Goal: Information Seeking & Learning: Learn about a topic

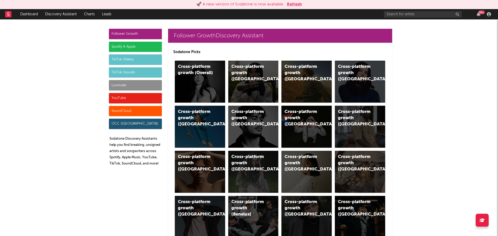
click at [126, 59] on div "TikTok Videos" at bounding box center [135, 59] width 53 height 10
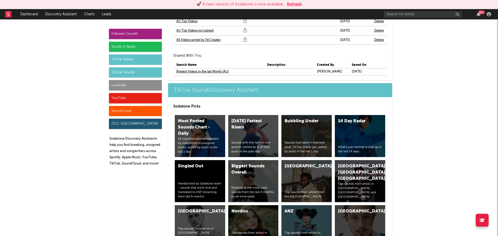
scroll to position [1774, 0]
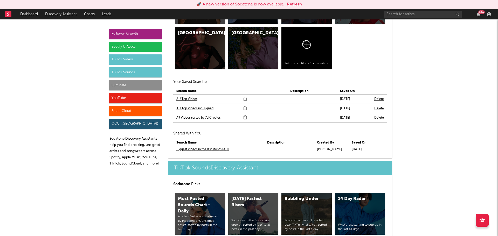
click at [193, 106] on link "AU Top Videos incl signed" at bounding box center [194, 109] width 37 height 6
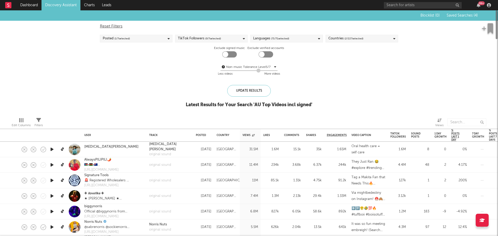
click at [121, 38] on span "( 1 / 7 selected)" at bounding box center [122, 39] width 16 height 6
click at [123, 63] on div "Last 7 Days" at bounding box center [140, 63] width 60 height 6
click at [103, 63] on input "Last 7 Days" at bounding box center [103, 63] width 0 height 6
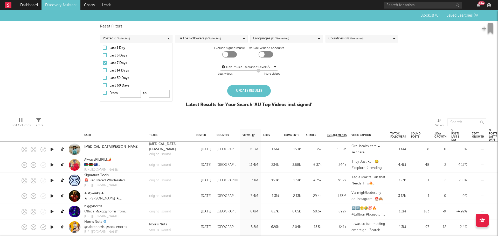
click at [251, 87] on div "Update Results" at bounding box center [249, 91] width 44 height 12
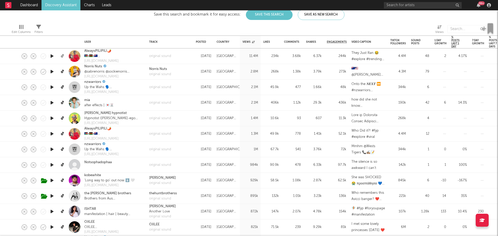
click at [61, 57] on icon at bounding box center [63, 56] width 4 height 4
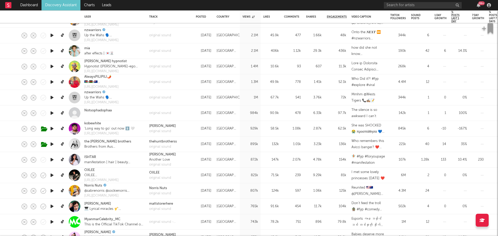
click at [60, 144] on link at bounding box center [63, 144] width 6 height 9
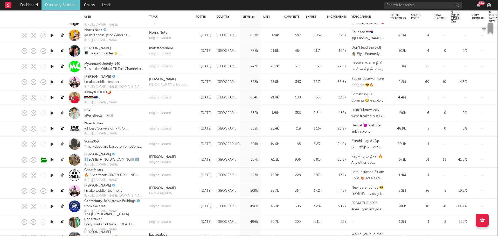
click at [63, 160] on icon at bounding box center [63, 160] width 4 height 4
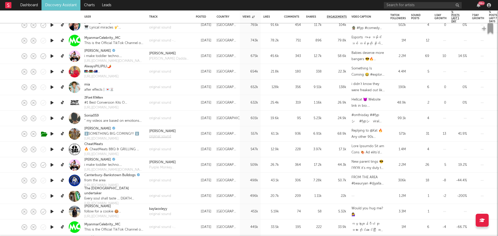
click at [162, 135] on div "original sound" at bounding box center [162, 136] width 27 height 5
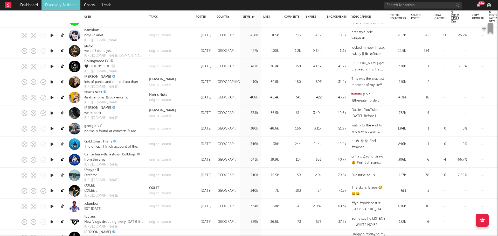
click at [60, 112] on link at bounding box center [63, 113] width 6 height 9
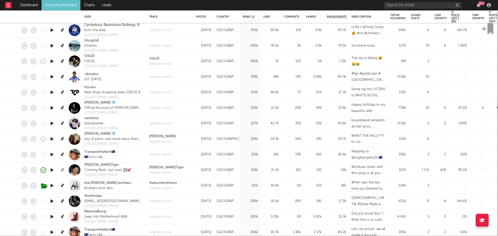
click at [63, 169] on icon at bounding box center [63, 170] width 4 height 4
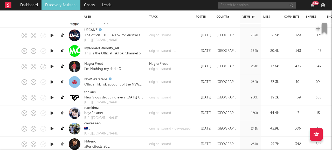
click at [241, 3] on input "text" at bounding box center [257, 5] width 78 height 6
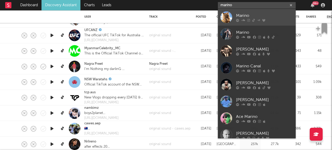
type input "marino"
click at [242, 14] on div "Marino" at bounding box center [264, 15] width 57 height 6
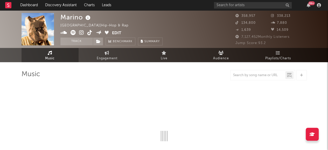
select select "6m"
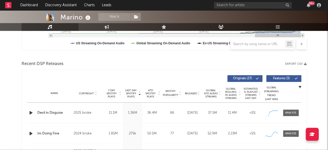
scroll to position [181, 0]
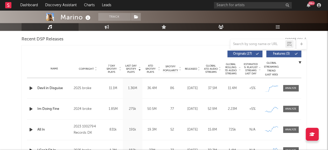
click at [31, 87] on icon "button" at bounding box center [30, 88] width 5 height 6
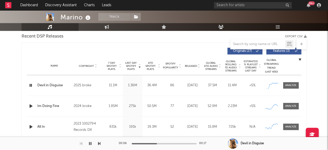
scroll to position [185, 0]
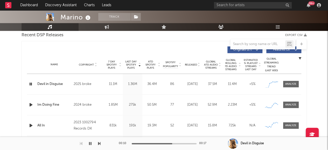
click at [29, 84] on icon "button" at bounding box center [30, 84] width 5 height 6
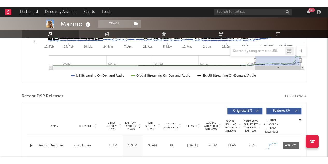
scroll to position [130, 0]
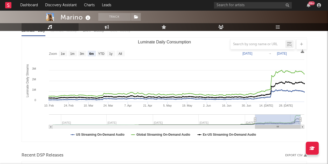
scroll to position [0, 0]
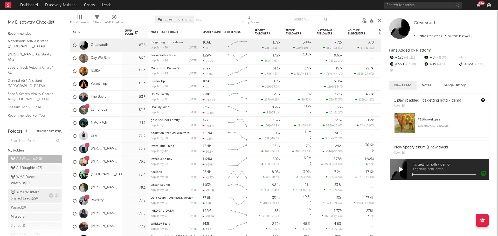
click at [33, 194] on div "WMANZ Intern Shared Leads ( 29 )" at bounding box center [29, 196] width 37 height 12
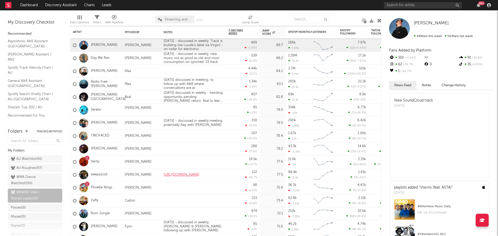
drag, startPoint x: 25, startPoint y: 159, endPoint x: 196, endPoint y: 0, distance: 233.4
click at [25, 159] on div "AU Watchlist ( 40 )" at bounding box center [26, 159] width 31 height 6
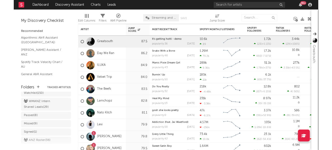
scroll to position [47, 0]
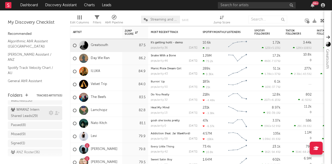
click at [29, 113] on div "WMANZ Intern Shared Leads ( 29 )" at bounding box center [29, 113] width 37 height 12
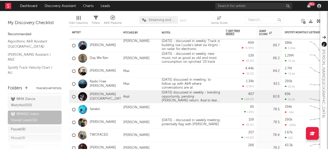
scroll to position [35, 0]
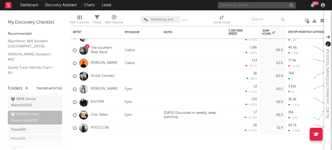
click at [243, 5] on input "text" at bounding box center [257, 5] width 78 height 6
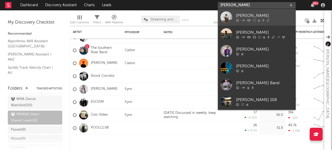
type input "chris lanz"
click at [248, 13] on div "[PERSON_NAME]" at bounding box center [264, 15] width 57 height 6
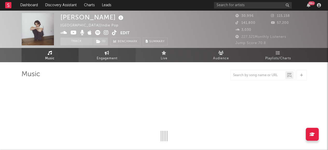
select select "6m"
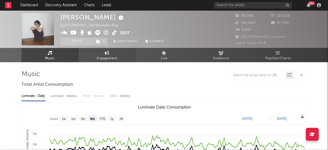
click at [116, 57] on span "Engagement" at bounding box center [107, 59] width 21 height 6
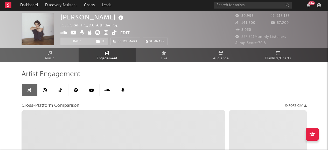
select select "1w"
select select "1m"
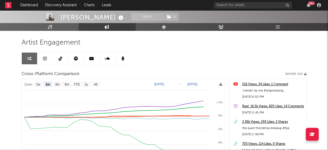
scroll to position [31, 0]
click at [68, 29] on link "Music" at bounding box center [50, 27] width 57 height 8
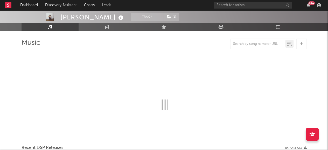
scroll to position [16, 0]
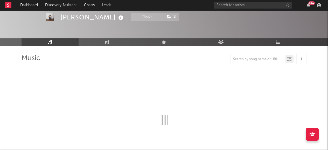
select select "6m"
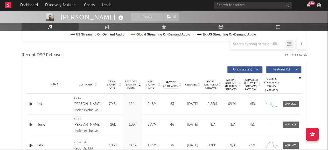
scroll to position [195, 0]
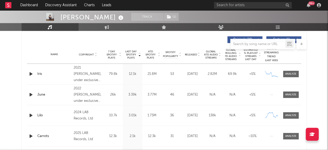
click at [31, 74] on icon "button" at bounding box center [30, 74] width 5 height 6
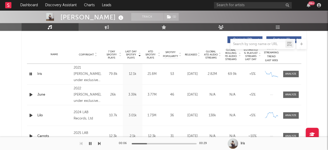
click at [31, 74] on icon "button" at bounding box center [30, 74] width 5 height 6
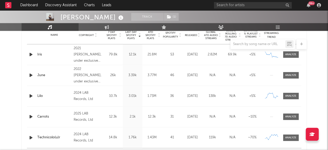
scroll to position [219, 0]
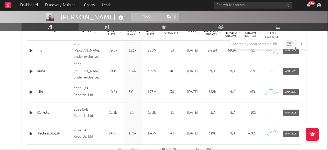
click at [31, 112] on icon "button" at bounding box center [30, 113] width 5 height 6
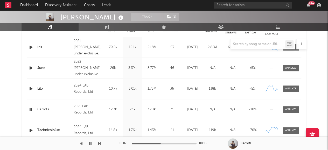
scroll to position [222, 0]
click at [117, 18] on icon at bounding box center [121, 17] width 8 height 7
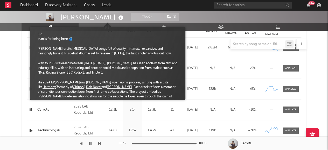
scroll to position [6, 0]
click at [117, 18] on icon at bounding box center [121, 17] width 8 height 7
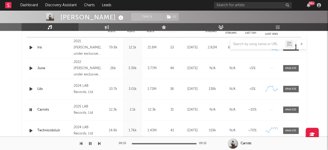
click at [30, 109] on icon "button" at bounding box center [30, 110] width 5 height 6
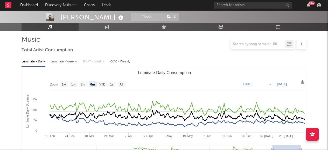
scroll to position [0, 0]
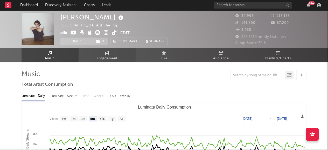
click at [110, 56] on span "Engagement" at bounding box center [107, 59] width 21 height 6
select select "1w"
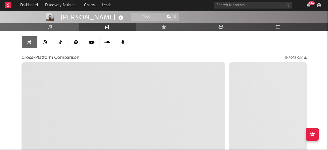
scroll to position [50, 0]
select select "1m"
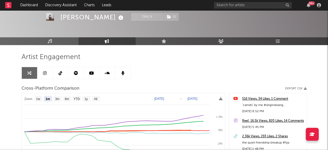
scroll to position [16, 0]
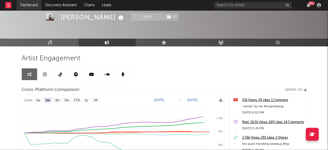
click at [34, 8] on link "Dashboard" at bounding box center [29, 5] width 25 height 10
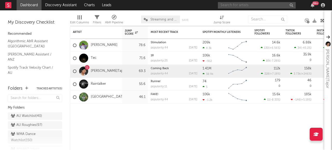
click at [236, 6] on input "text" at bounding box center [257, 5] width 78 height 6
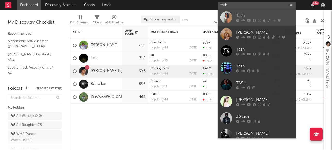
type input "tash"
click at [242, 13] on div "Tash" at bounding box center [264, 15] width 57 height 6
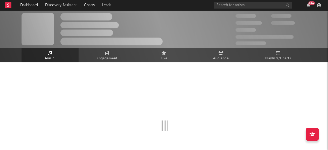
select select "6m"
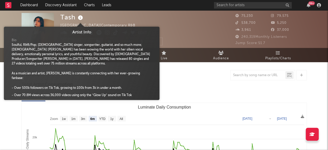
click at [81, 19] on icon at bounding box center [81, 17] width 8 height 7
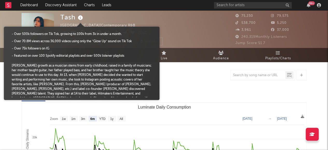
scroll to position [54, 0]
click at [181, 23] on div "Tash Australia | Contemporary R&B Edit Track Benchmark Summary" at bounding box center [144, 29] width 169 height 32
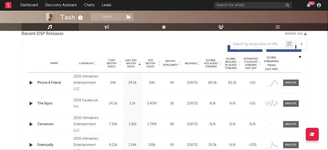
scroll to position [196, 0]
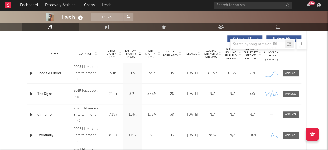
click at [31, 72] on icon "button" at bounding box center [30, 73] width 5 height 6
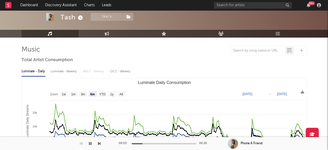
scroll to position [24, 0]
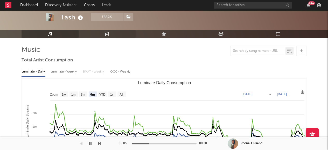
click at [112, 37] on link "Engagement" at bounding box center [107, 34] width 57 height 8
select select "1w"
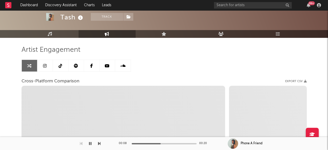
select select "1m"
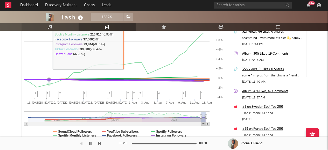
click at [53, 26] on link "Music" at bounding box center [50, 27] width 57 height 8
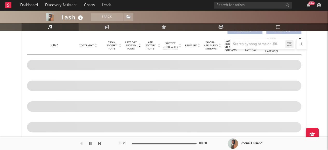
scroll to position [167, 0]
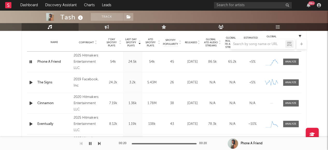
select select "6m"
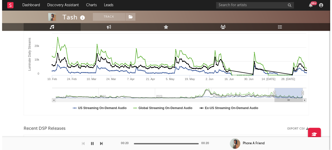
scroll to position [0, 0]
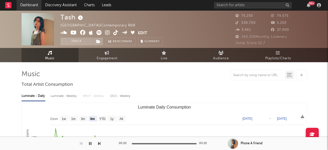
click at [29, 7] on link "Dashboard" at bounding box center [29, 5] width 25 height 10
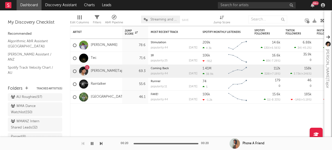
scroll to position [44, 0]
click at [32, 107] on div "WMANZ Intern Shared Leads ( 32 )" at bounding box center [29, 109] width 37 height 12
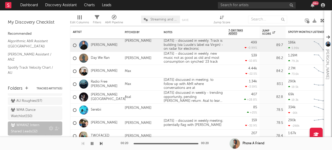
scroll to position [24, 0]
click at [25, 103] on div "AU Roughies ( 97 )" at bounding box center [26, 101] width 31 height 6
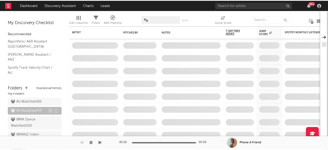
scroll to position [12, 0]
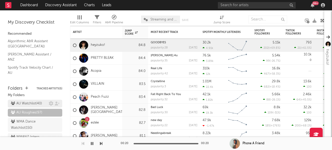
click at [31, 103] on div "AU Watchlist ( 40 )" at bounding box center [26, 104] width 31 height 6
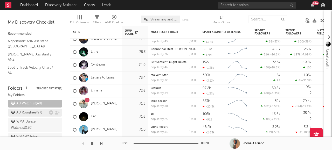
click at [19, 114] on div "AU Roughies ( 97 )" at bounding box center [26, 113] width 31 height 6
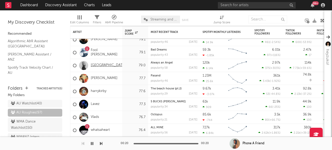
click at [101, 67] on link "[GEOGRAPHIC_DATA]" at bounding box center [108, 65] width 35 height 4
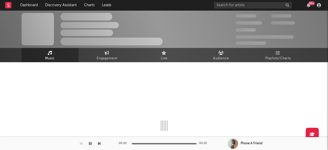
select select "1w"
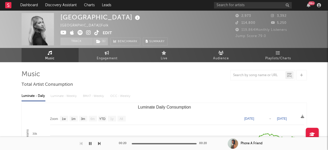
click at [96, 33] on icon at bounding box center [96, 32] width 5 height 5
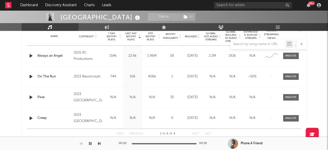
scroll to position [211, 0]
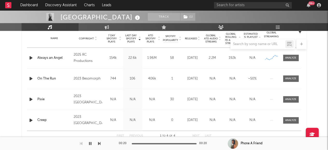
click at [30, 77] on icon "button" at bounding box center [30, 79] width 5 height 6
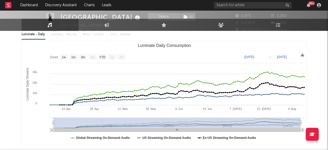
scroll to position [0, 0]
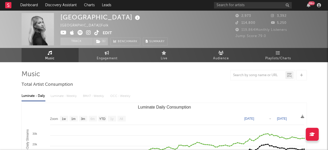
click at [134, 17] on icon at bounding box center [138, 17] width 8 height 7
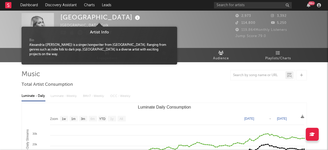
click at [134, 17] on icon at bounding box center [138, 17] width 8 height 7
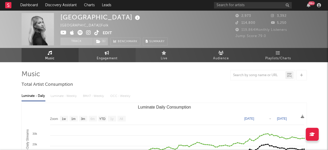
click at [117, 54] on link "Engagement" at bounding box center [107, 55] width 57 height 14
select select "1w"
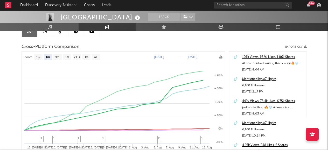
scroll to position [59, 0]
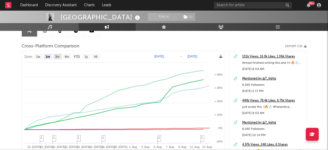
click at [57, 57] on text "3m" at bounding box center [57, 57] width 4 height 4
select select "3m"
type input "2025-05-13"
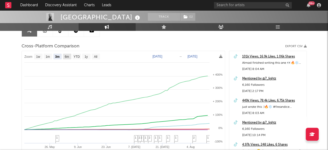
click at [66, 57] on text "6m" at bounding box center [67, 57] width 4 height 4
select select "6m"
type input "2025-02-13"
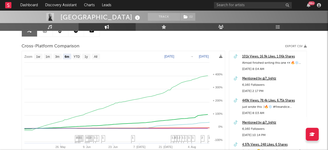
select select "6m"
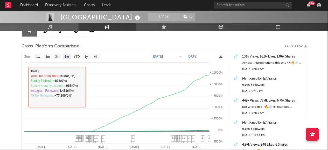
scroll to position [106, 0]
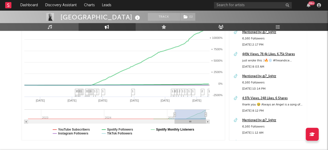
click at [163, 131] on text "Spotify Monthly Listeners" at bounding box center [175, 130] width 38 height 4
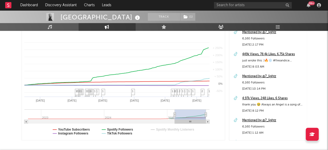
select select "6m"
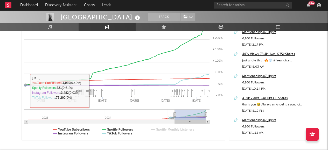
click at [12, 96] on div "Alexandria Track ( 1 ) Australia | Folk Edit Track ( 1 ) Benchmark Summary 2,97…" at bounding box center [164, 41] width 328 height 272
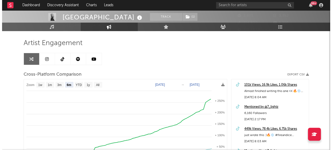
scroll to position [0, 0]
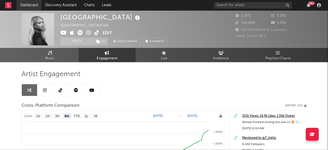
click at [34, 4] on link "Dashboard" at bounding box center [29, 5] width 25 height 10
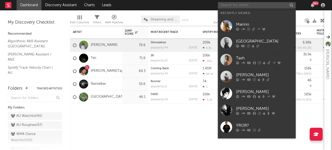
click at [235, 6] on input "text" at bounding box center [257, 5] width 78 height 6
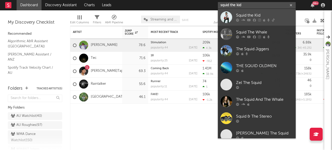
type input "squid the kid"
click at [245, 12] on link "Squid the Kid" at bounding box center [257, 17] width 78 height 17
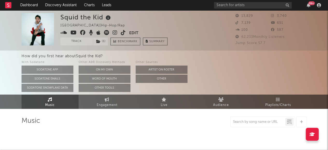
select select "6m"
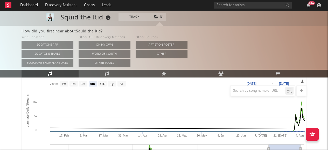
scroll to position [82, 0]
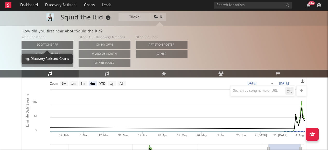
click at [61, 46] on button "Sodatone App" at bounding box center [48, 45] width 52 height 8
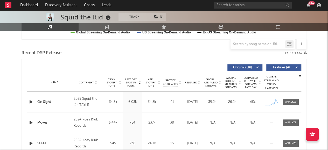
scroll to position [191, 0]
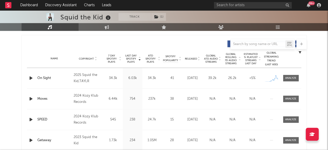
click at [193, 57] on span "Released" at bounding box center [191, 58] width 12 height 3
click at [33, 78] on icon "button" at bounding box center [30, 78] width 5 height 6
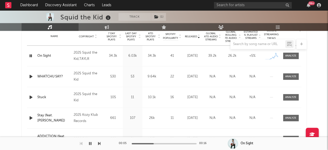
scroll to position [206, 0]
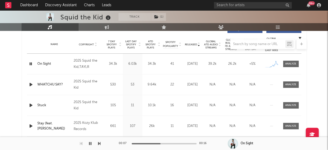
click at [90, 44] on div at bounding box center [164, 44] width 285 height 10
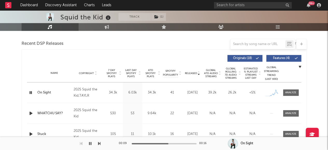
click at [88, 73] on span "Copyright" at bounding box center [86, 73] width 15 height 3
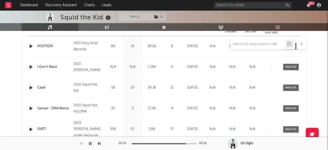
scroll to position [238, 0]
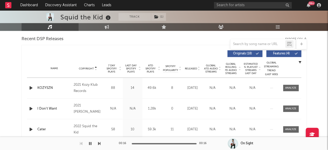
scroll to position [170, 0]
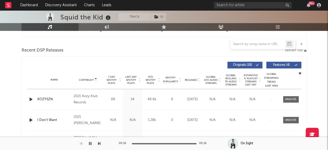
click at [54, 81] on div "Name" at bounding box center [54, 80] width 34 height 4
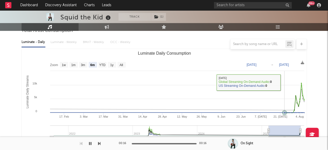
scroll to position [0, 0]
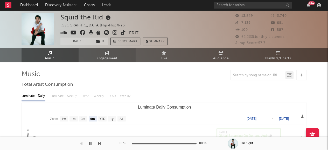
click at [118, 55] on link "Engagement" at bounding box center [107, 55] width 57 height 14
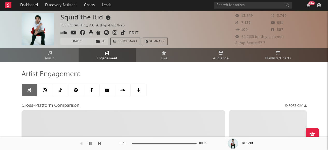
select select "1w"
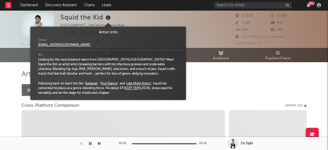
click at [108, 21] on icon at bounding box center [109, 17] width 8 height 7
select select "1m"
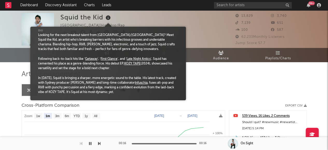
scroll to position [27, 0]
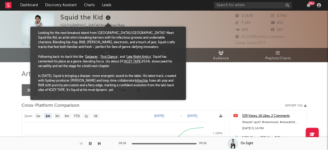
click at [17, 70] on div "Squid the Kid Australia | Hip-Hop/Rap Edit Track ( 1 ) Benchmark Summary 13,829…" at bounding box center [164, 146] width 328 height 272
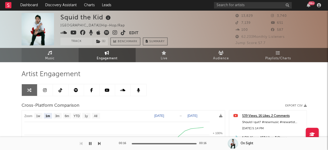
click at [56, 57] on link "Music" at bounding box center [50, 55] width 57 height 14
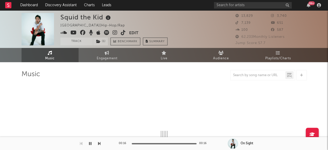
select select "6m"
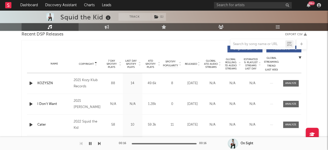
scroll to position [187, 0]
click at [149, 65] on span "ATD Spotify Plays" at bounding box center [151, 63] width 14 height 9
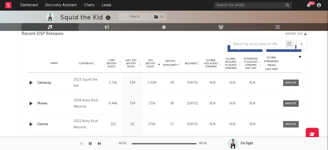
click at [31, 83] on icon "button" at bounding box center [30, 83] width 5 height 6
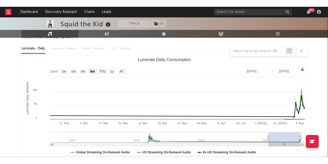
scroll to position [0, 0]
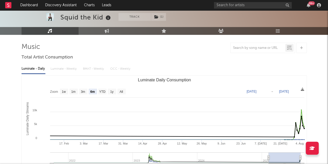
scroll to position [28, 0]
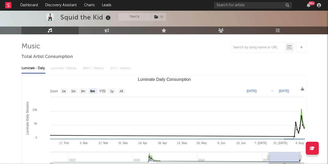
drag, startPoint x: 7, startPoint y: 95, endPoint x: 4, endPoint y: 91, distance: 4.8
